Goal: Transaction & Acquisition: Obtain resource

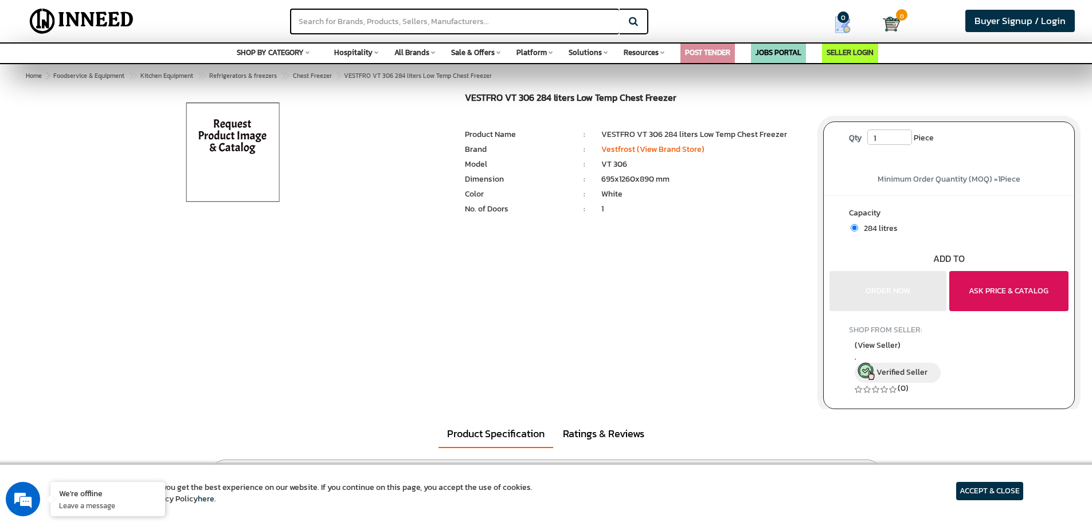
click at [1020, 295] on button "ASK PRICE & CATALOG" at bounding box center [1008, 291] width 119 height 40
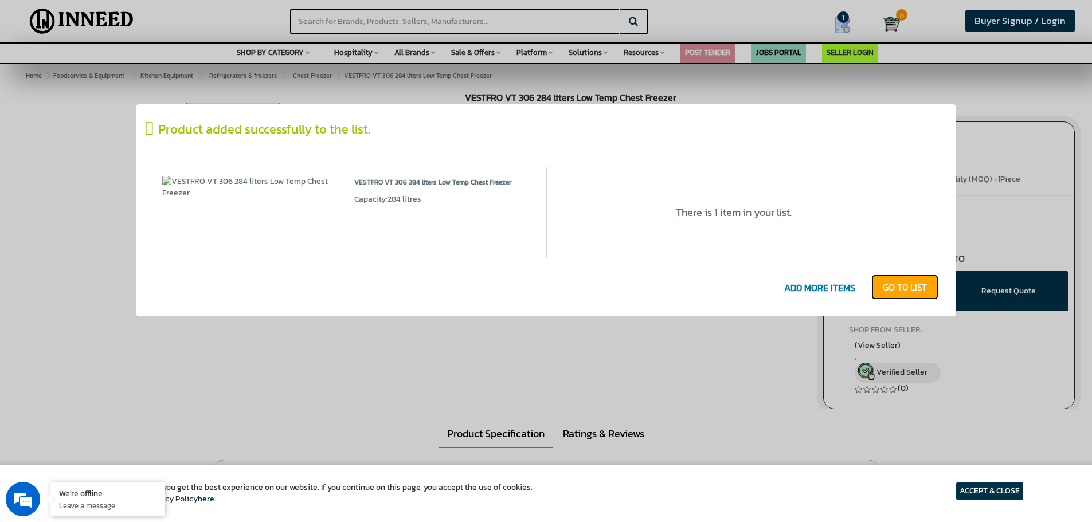
click at [897, 286] on link "GO T0 LIST" at bounding box center [904, 287] width 67 height 25
click at [889, 287] on link "GO T0 LIST" at bounding box center [904, 287] width 67 height 25
click at [887, 288] on link "GO T0 LIST" at bounding box center [904, 287] width 67 height 25
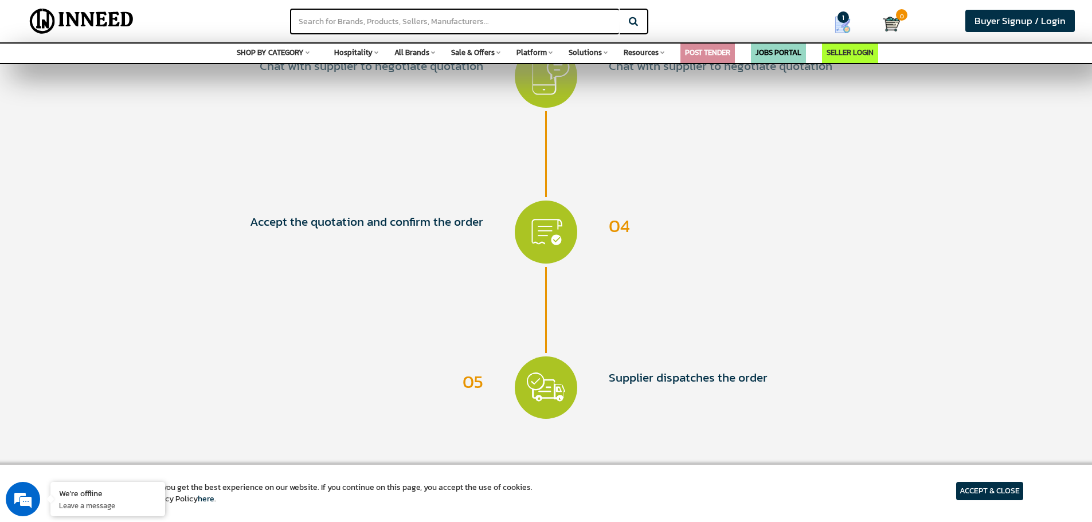
scroll to position [803, 0]
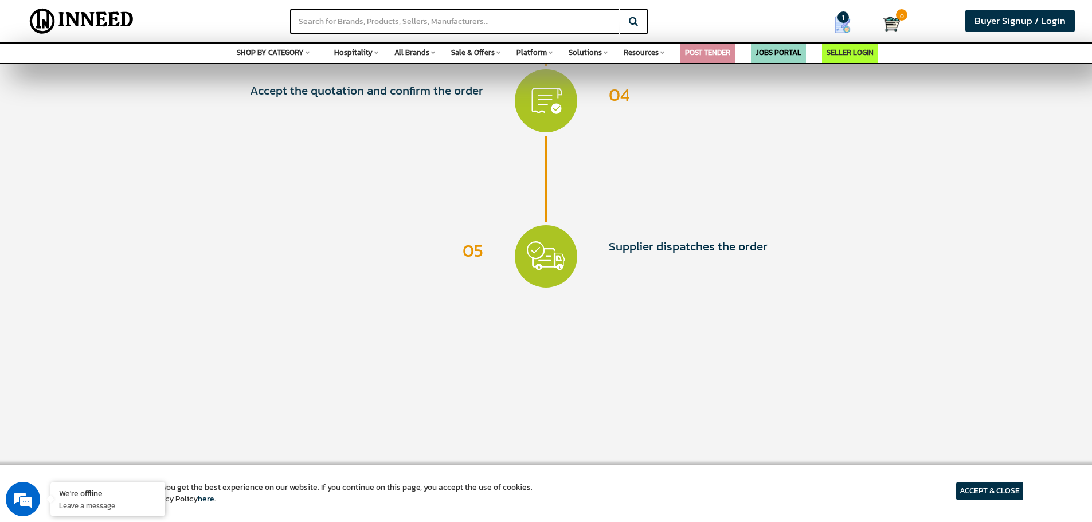
click at [960, 493] on article "ACCEPT & CLOSE" at bounding box center [989, 491] width 67 height 18
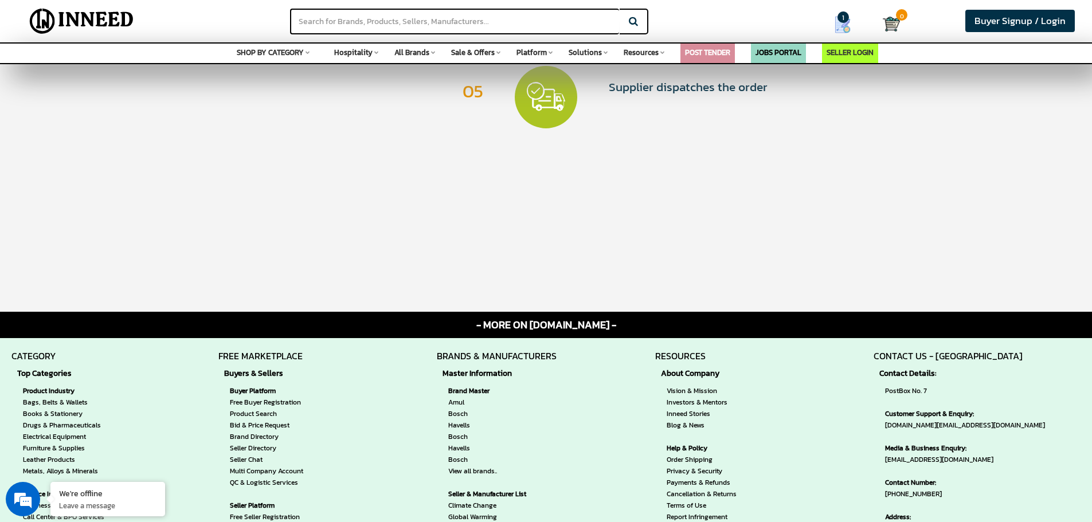
scroll to position [975, 0]
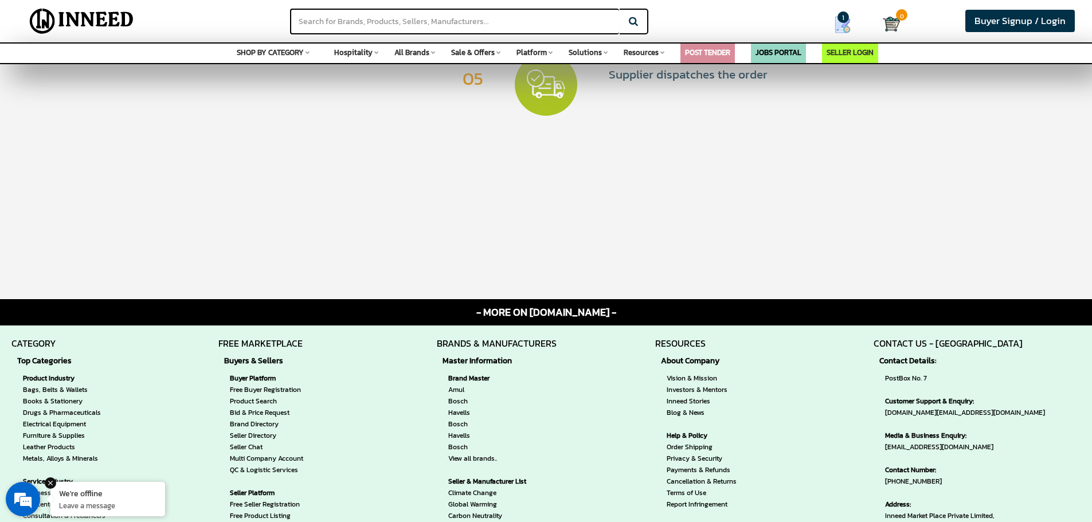
drag, startPoint x: 97, startPoint y: 488, endPoint x: 95, endPoint y: 114, distance: 374.4
click at [97, 488] on div "We're offline" at bounding box center [107, 493] width 97 height 11
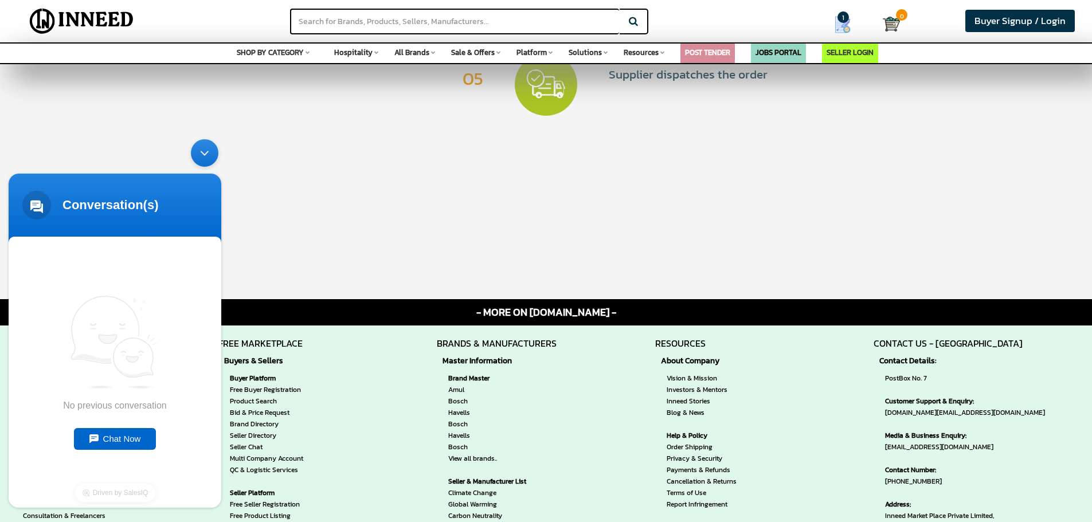
click at [200, 155] on div "Minimize live chat window" at bounding box center [205, 153] width 28 height 28
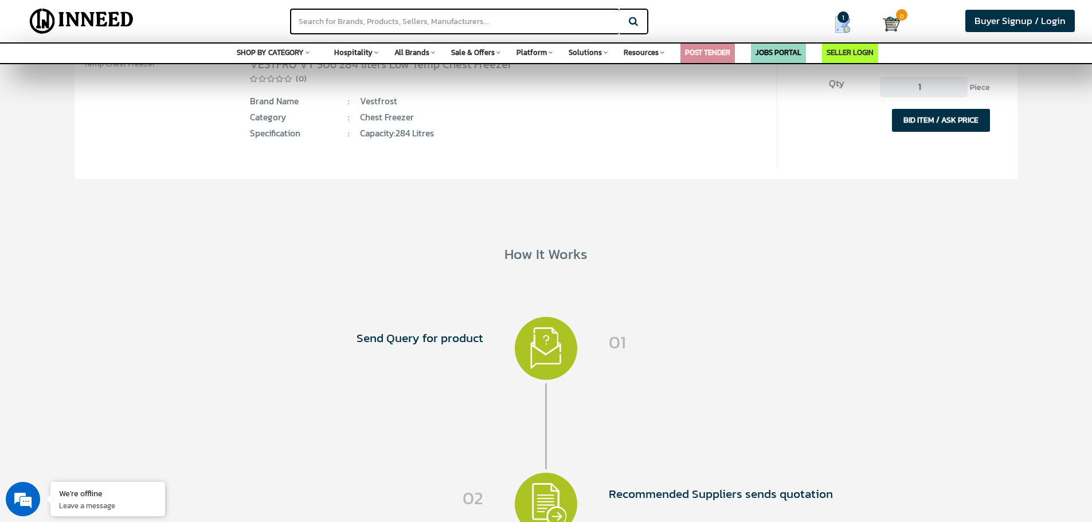
scroll to position [0, 0]
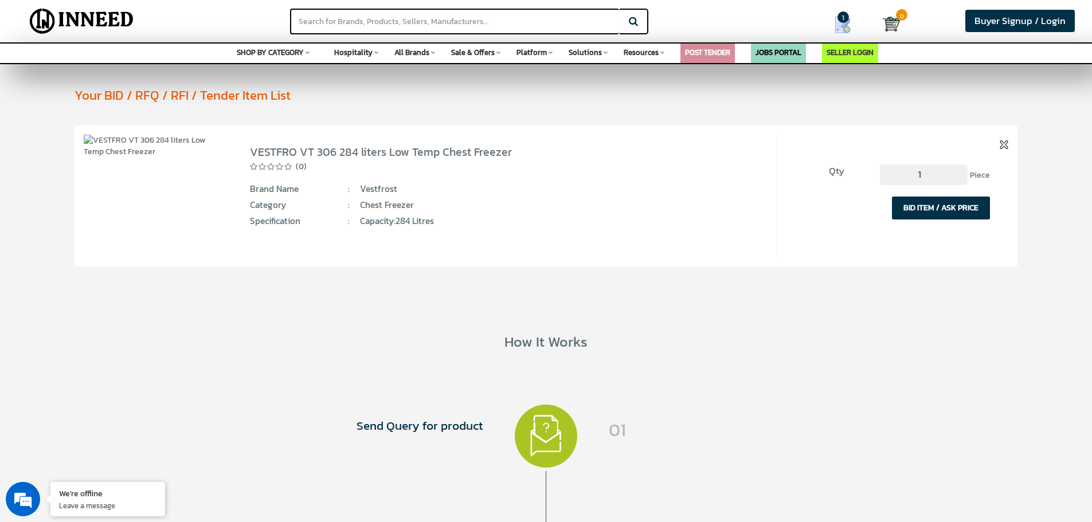
click at [430, 53] on div "All Brands Space Furniture Chairs & Sofas Tables Storage Units Beds & Loungers …" at bounding box center [414, 51] width 41 height 15
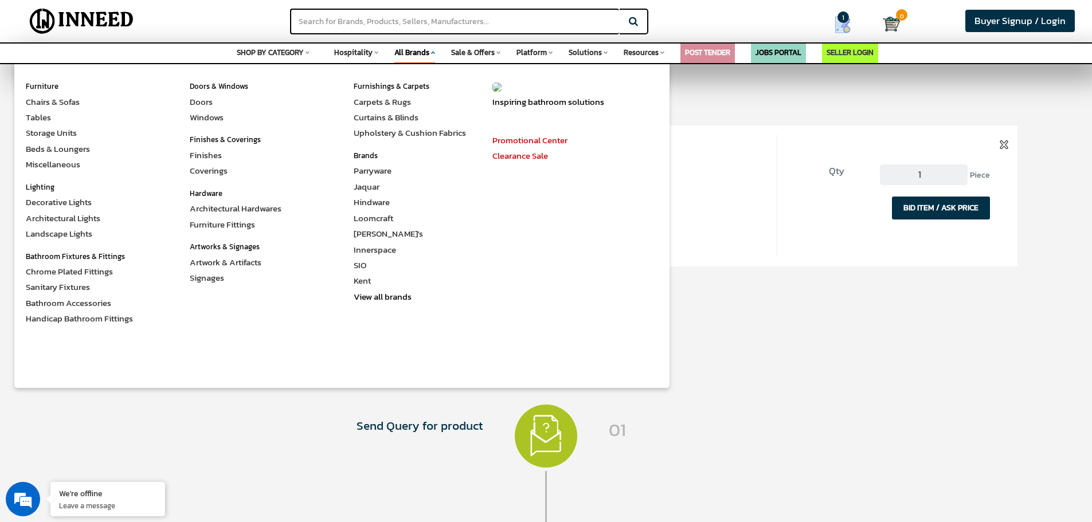
click at [430, 53] on div "All Brands Space Furniture Chairs & Sofas Tables Storage Units Beds & Loungers …" at bounding box center [414, 54] width 41 height 21
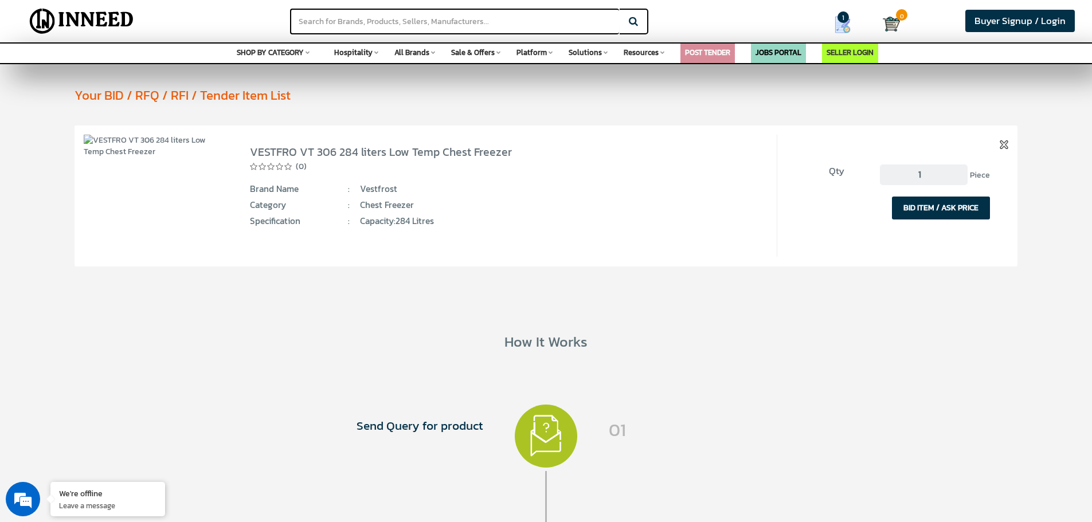
click at [376, 54] on icon at bounding box center [376, 52] width 4 height 6
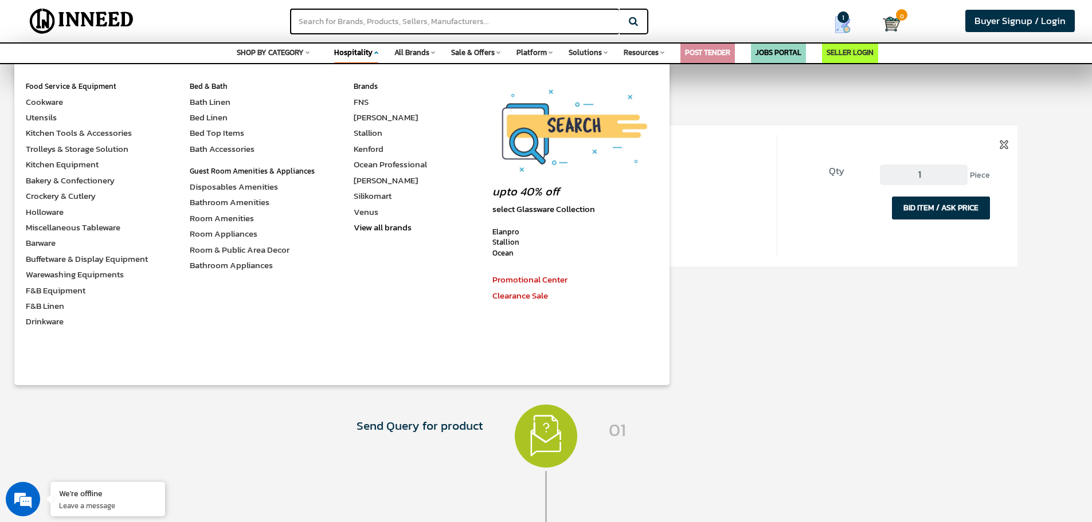
click at [376, 54] on icon at bounding box center [376, 52] width 4 height 6
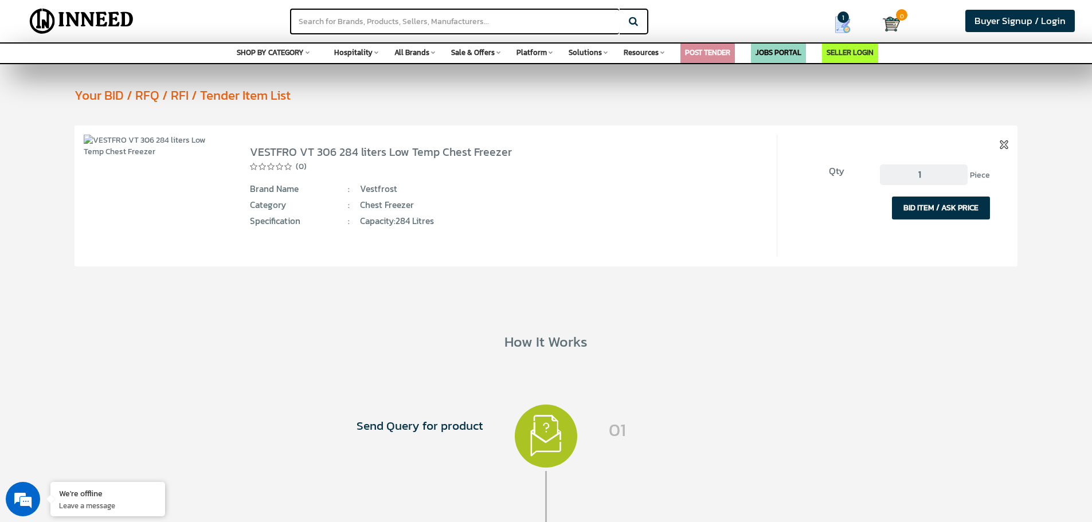
click at [310, 52] on icon at bounding box center [308, 52] width 4 height 6
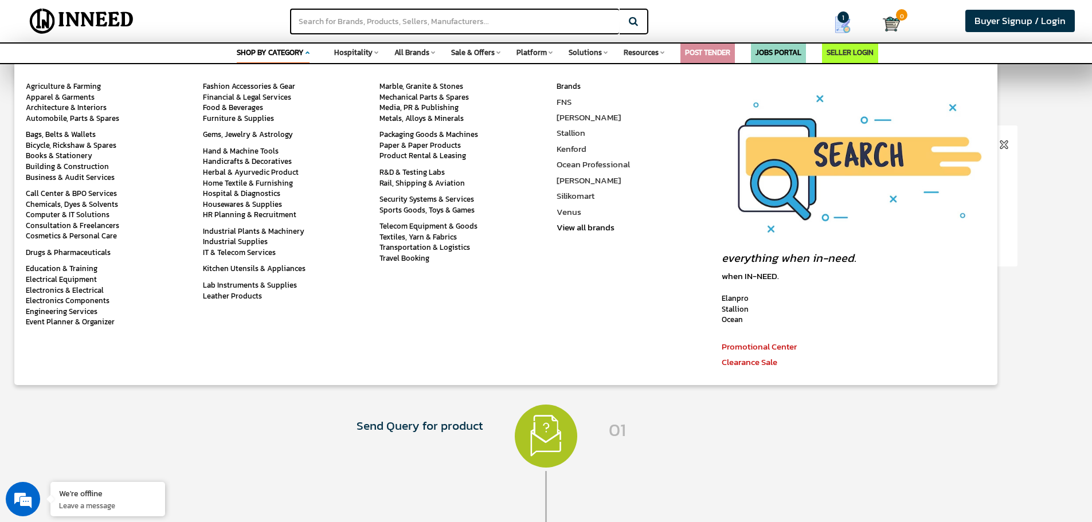
click at [310, 52] on icon at bounding box center [308, 52] width 4 height 6
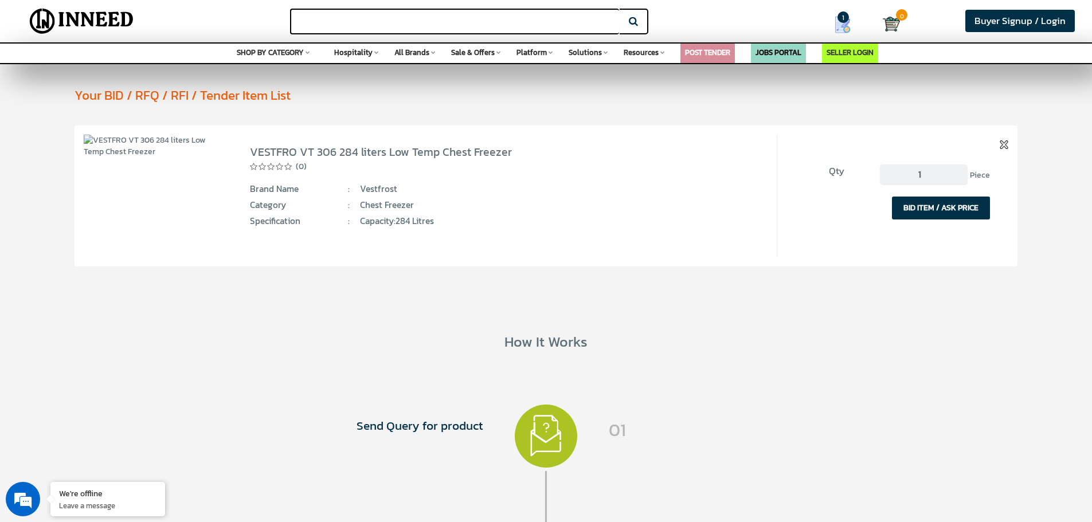
click at [323, 21] on input "text" at bounding box center [454, 22] width 329 height 26
paste input "VT306"
type input "VT306"
click at [636, 24] on button "Search" at bounding box center [634, 22] width 29 height 26
